Goal: Transaction & Acquisition: Purchase product/service

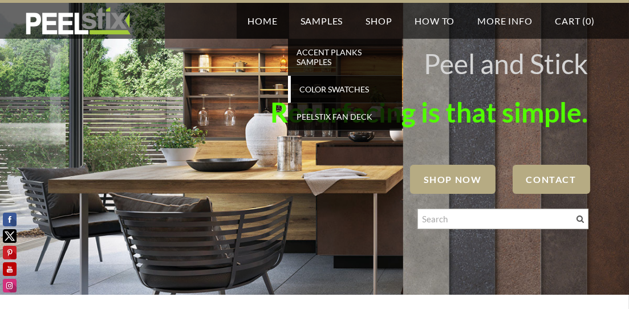
click at [333, 85] on span "Color Swatches" at bounding box center [345, 88] width 105 height 15
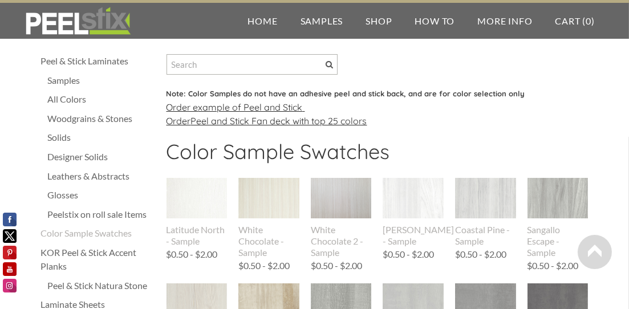
scroll to position [9, 0]
click at [76, 99] on div "All Colors" at bounding box center [101, 99] width 107 height 14
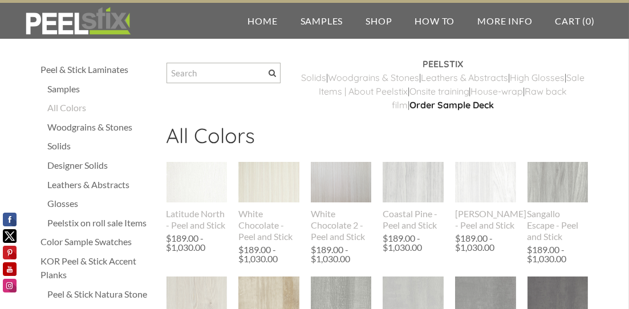
click at [63, 149] on div "Solids" at bounding box center [101, 146] width 107 height 14
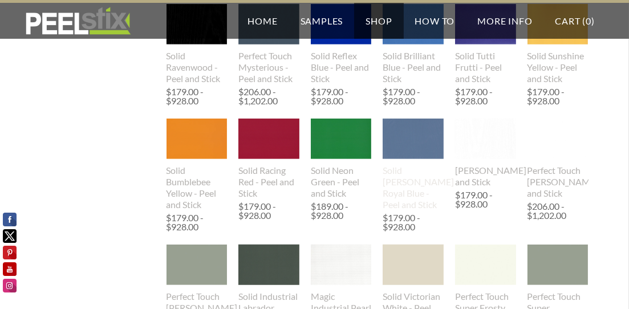
scroll to position [797, 0]
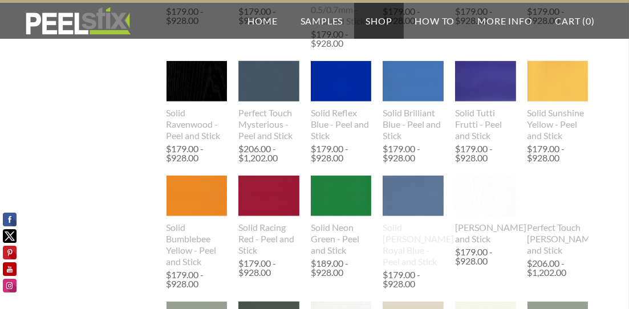
click at [429, 205] on img at bounding box center [412, 196] width 61 height 40
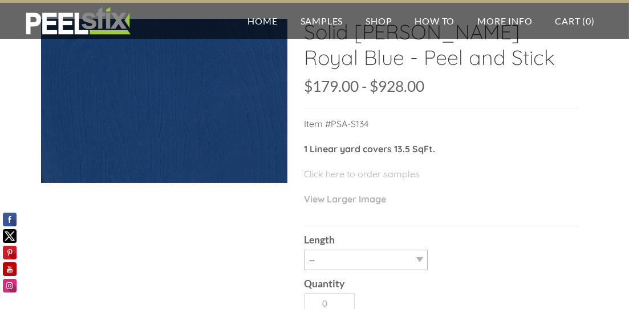
scroll to position [57, 0]
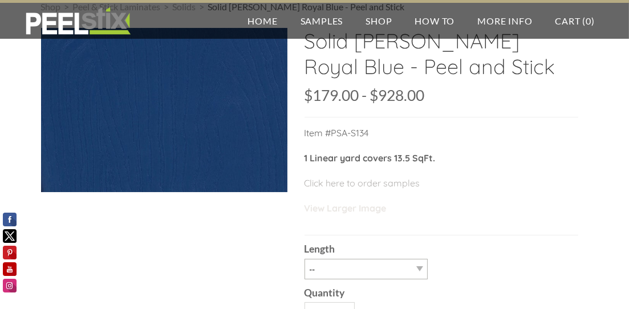
click at [354, 207] on link "View Larger Image" at bounding box center [345, 207] width 82 height 11
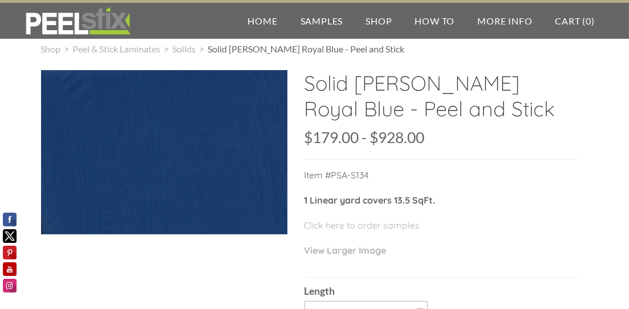
scroll to position [0, 0]
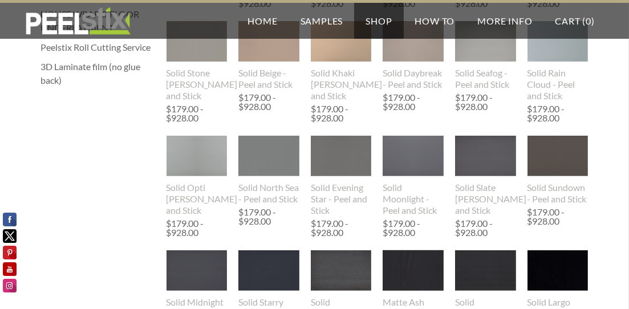
scroll to position [455, 0]
